Goal: Complete application form: Complete claim form

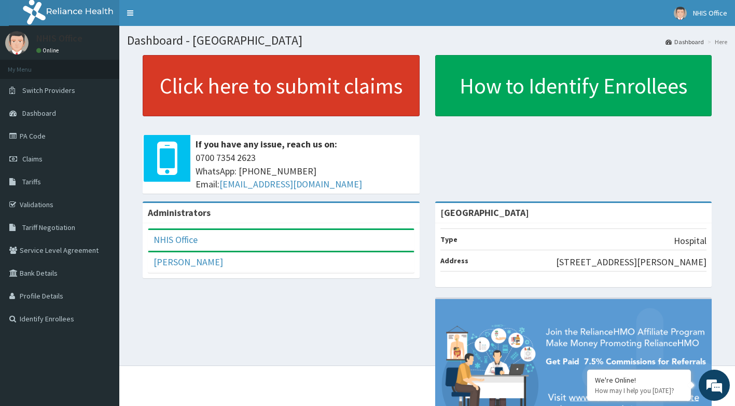
click at [263, 71] on link "Click here to submit claims" at bounding box center [281, 85] width 277 height 61
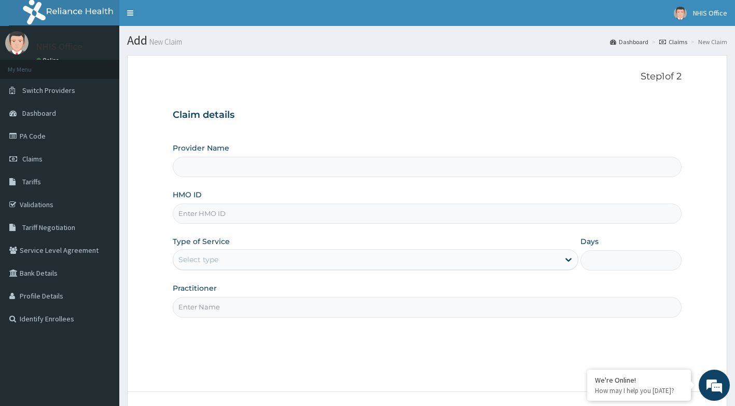
type input "[GEOGRAPHIC_DATA]"
click at [296, 213] on input "HMO ID" at bounding box center [427, 213] width 509 height 20
type input "DTS/10079/B"
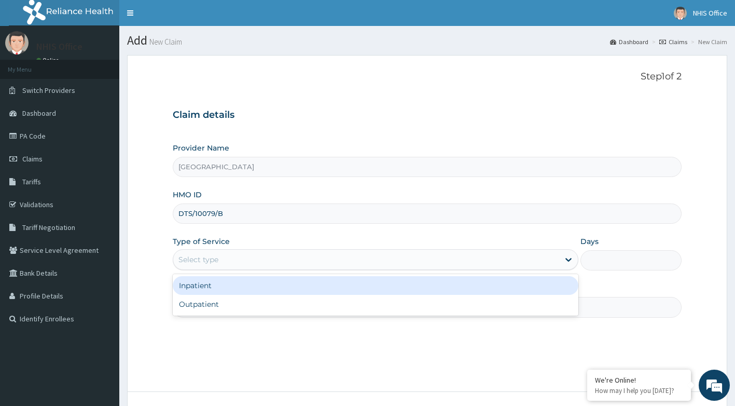
click at [228, 264] on div "Select type" at bounding box center [366, 259] width 386 height 17
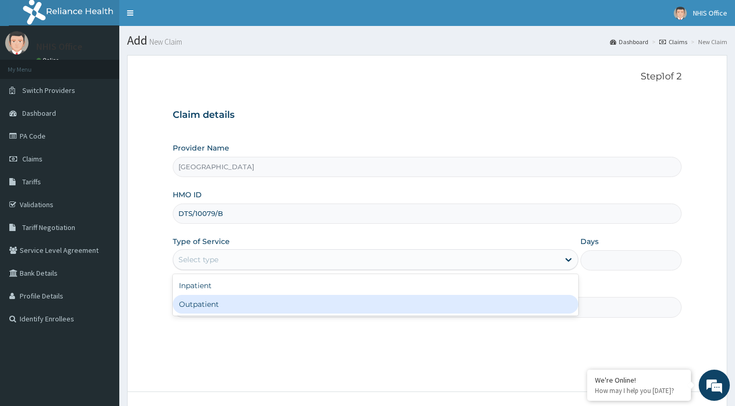
drag, startPoint x: 219, startPoint y: 301, endPoint x: 238, endPoint y: 298, distance: 18.9
click at [219, 300] on div "Outpatient" at bounding box center [376, 304] width 406 height 19
type input "1"
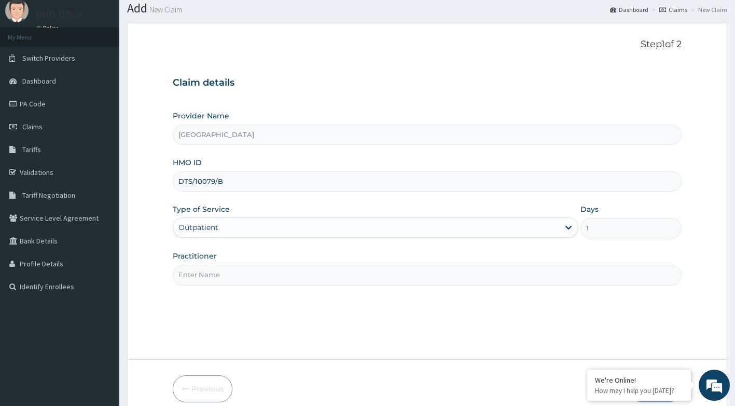
scroll to position [79, 0]
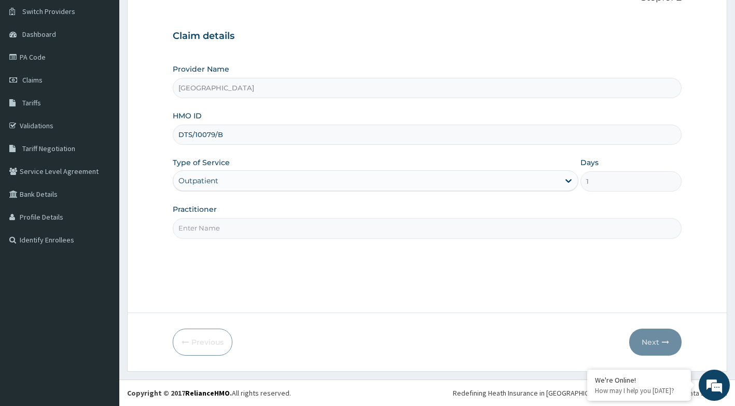
click at [241, 229] on input "Practitioner" at bounding box center [427, 228] width 509 height 20
type input "DR ANI"
click at [661, 347] on button "Next" at bounding box center [655, 341] width 52 height 27
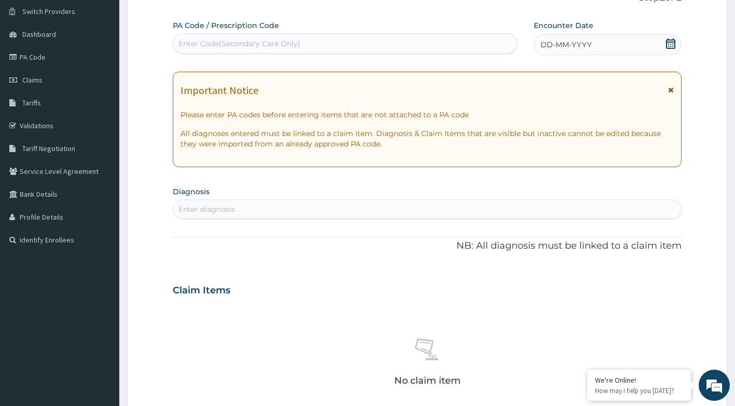
click at [320, 45] on div "Enter Code(Secondary Care Only)" at bounding box center [345, 43] width 344 height 17
type input "PA/6F7753"
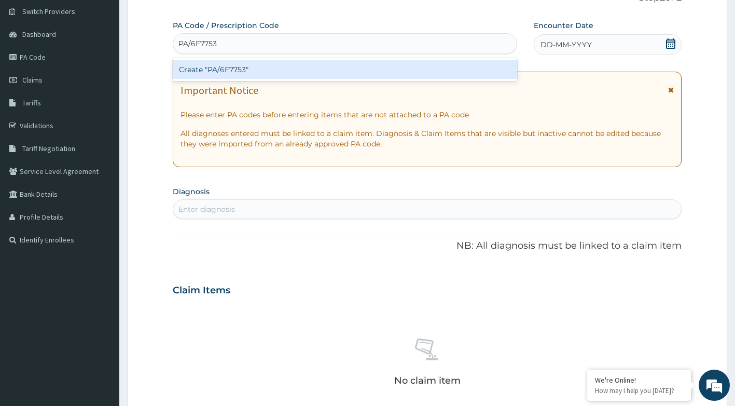
click at [366, 63] on div "Create "PA/6F7753"" at bounding box center [345, 69] width 345 height 19
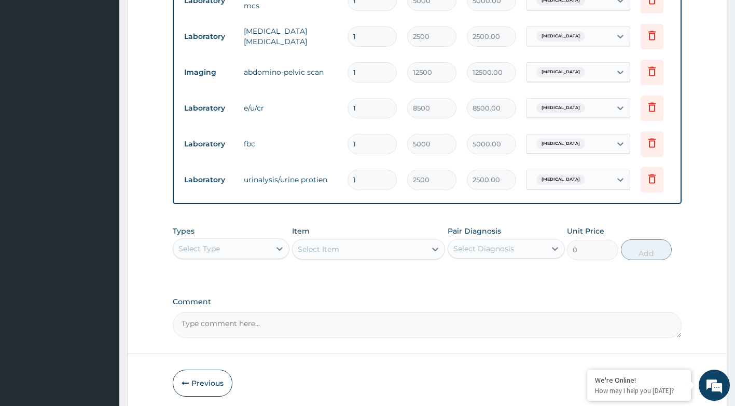
scroll to position [551, 0]
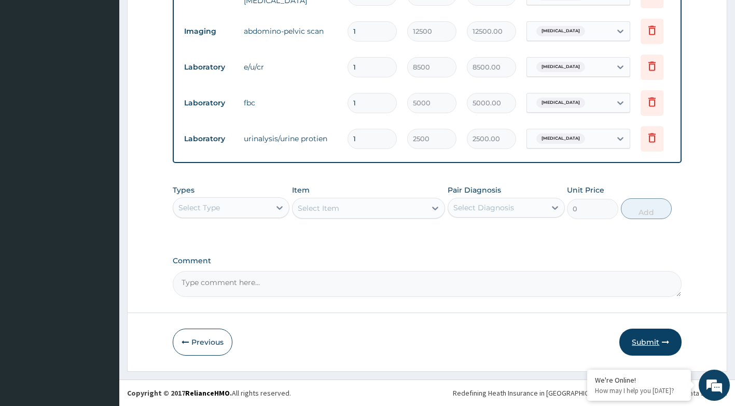
click at [644, 340] on button "Submit" at bounding box center [650, 341] width 62 height 27
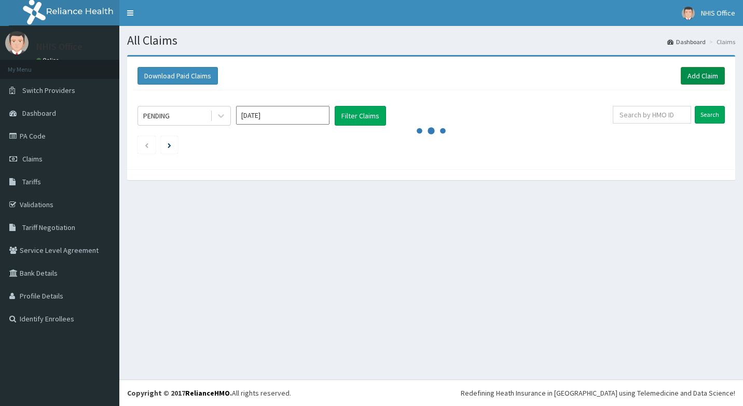
click at [709, 74] on link "Add Claim" at bounding box center [702, 76] width 44 height 18
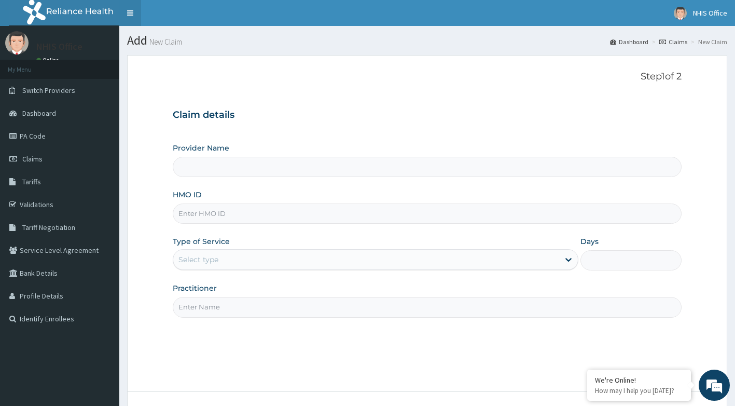
type input "[GEOGRAPHIC_DATA]"
click at [229, 215] on input "HMO ID" at bounding box center [427, 213] width 509 height 20
type input "WCO/10147/A"
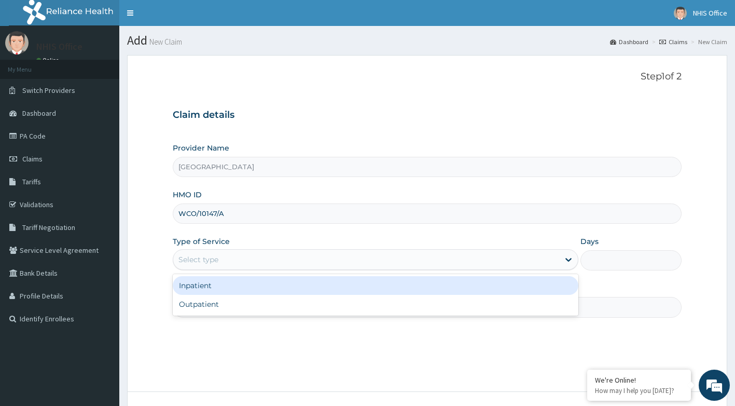
click at [213, 256] on div "Select type" at bounding box center [198, 259] width 40 height 10
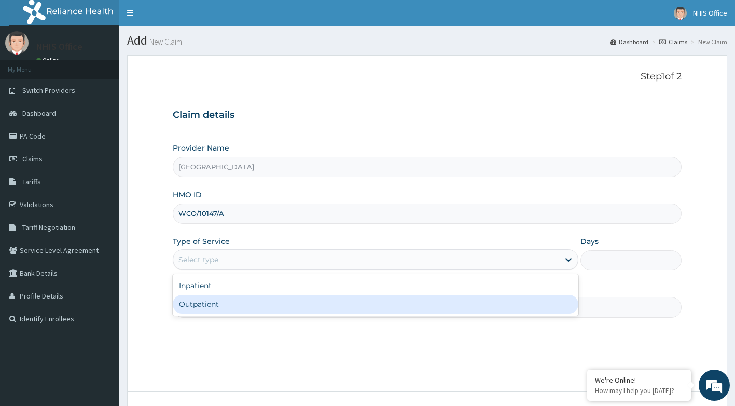
click at [209, 302] on div "Outpatient" at bounding box center [376, 304] width 406 height 19
type input "1"
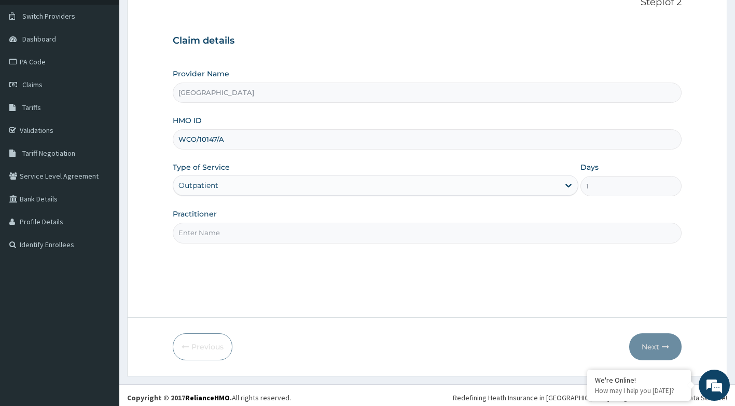
scroll to position [79, 0]
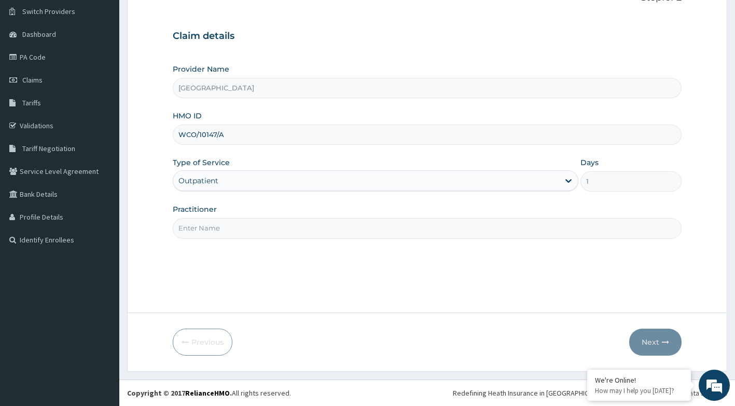
click at [263, 230] on input "Practitioner" at bounding box center [427, 228] width 509 height 20
type input "DR AISHA"
click at [656, 341] on button "Next" at bounding box center [655, 341] width 52 height 27
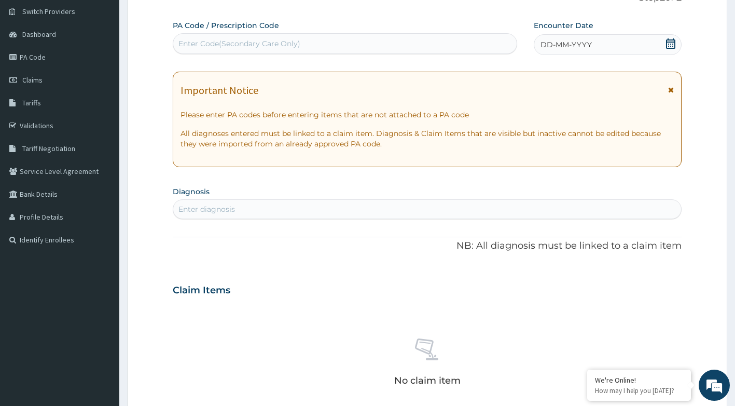
click at [298, 38] on div "Enter Code(Secondary Care Only)" at bounding box center [345, 43] width 344 height 17
type input "PA/FBF6E4"
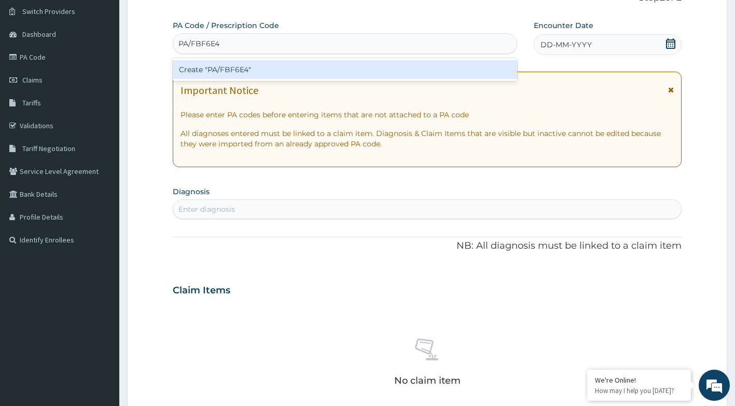
click at [245, 67] on div "Create "PA/FBF6E4"" at bounding box center [345, 69] width 345 height 19
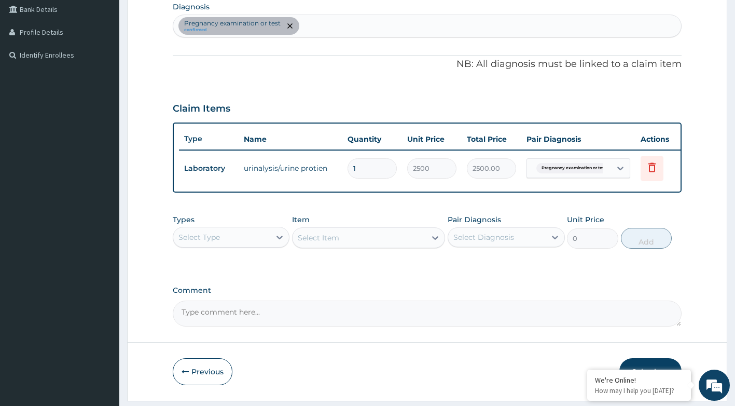
scroll to position [301, 0]
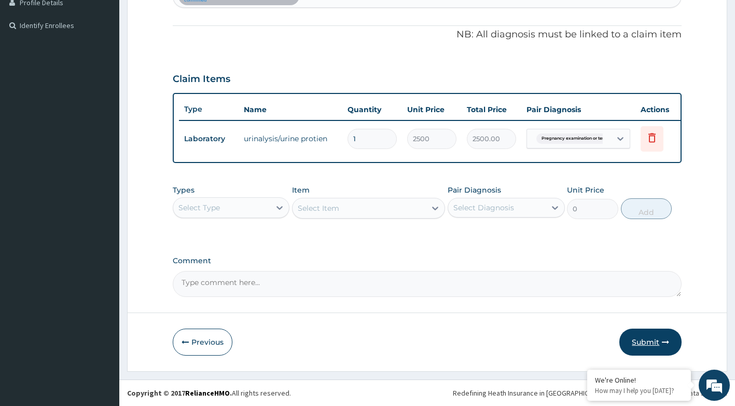
click at [668, 330] on button "Submit" at bounding box center [650, 341] width 62 height 27
